Goal: Task Accomplishment & Management: Use online tool/utility

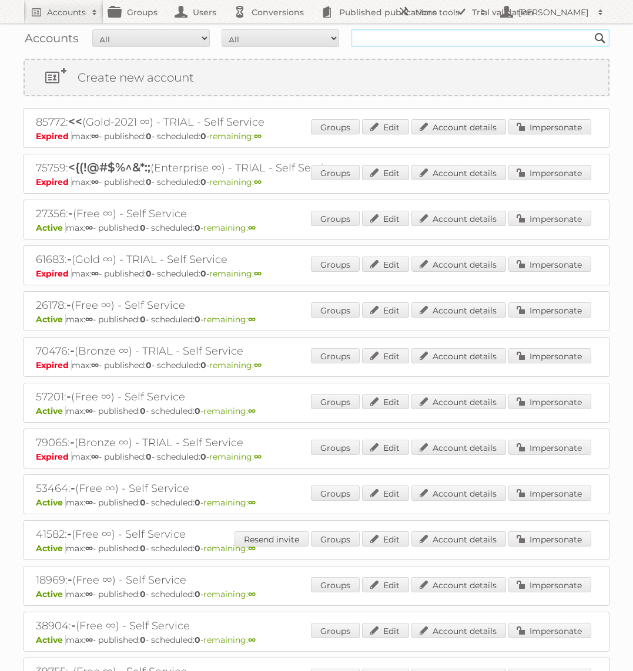
click at [384, 35] on input "text" at bounding box center [480, 38] width 258 height 18
type input "Action PIA"
click at [591, 29] on input "Search" at bounding box center [600, 38] width 18 height 18
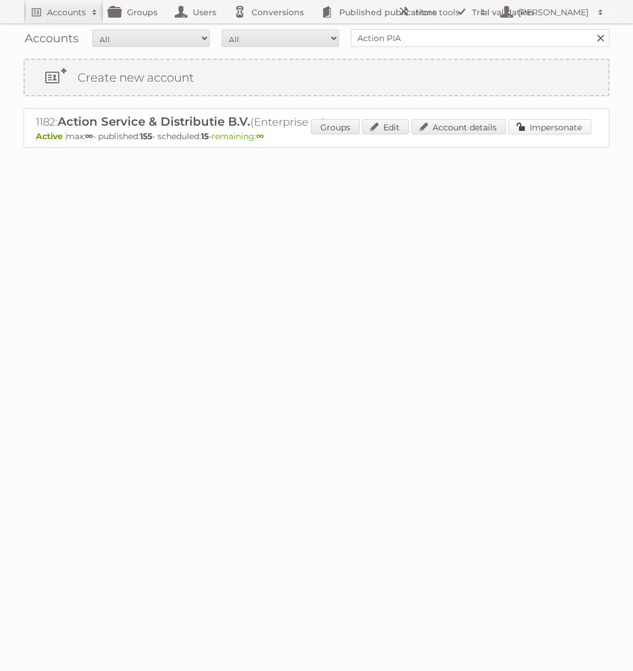
click at [553, 128] on link "Impersonate" at bounding box center [549, 126] width 83 height 15
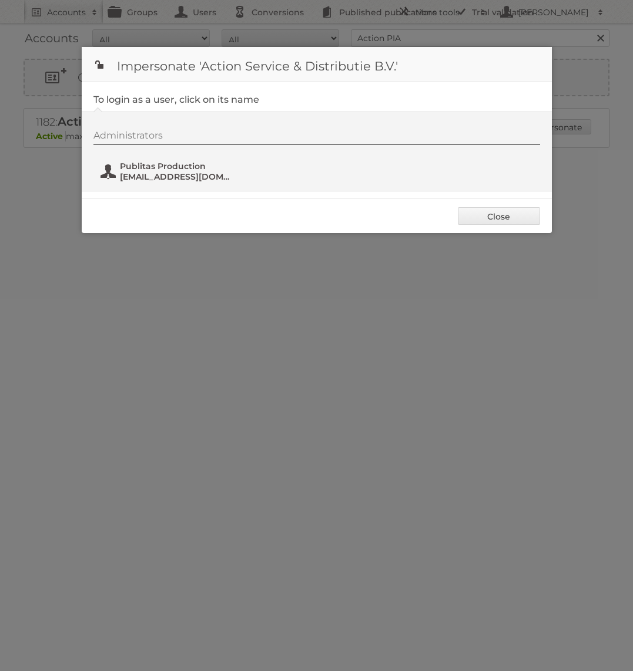
click at [189, 176] on span "[EMAIL_ADDRESS][DOMAIN_NAME]" at bounding box center [177, 176] width 114 height 11
